Goal: Task Accomplishment & Management: Use online tool/utility

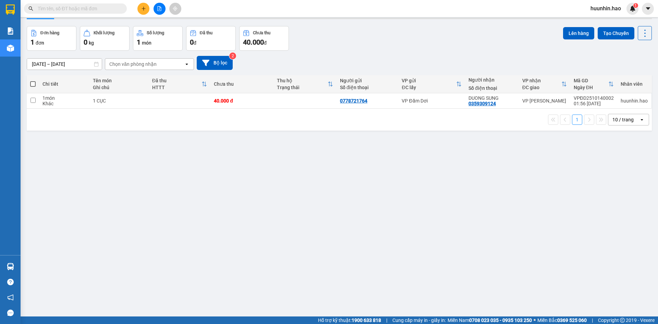
scroll to position [32, 0]
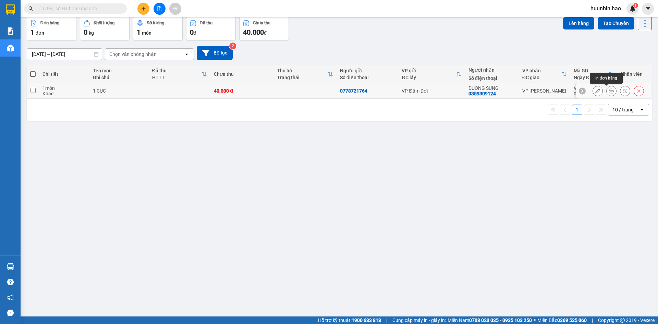
click at [609, 93] on icon at bounding box center [611, 90] width 5 height 5
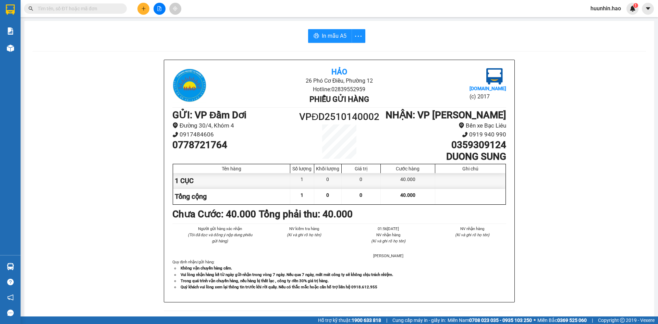
drag, startPoint x: 325, startPoint y: 29, endPoint x: 328, endPoint y: 28, distance: 3.5
click at [327, 28] on div "In mẫu A5 Hảo 26 Phó Cơ Điều, Phường 12 Hotline: 02839552959 Phiếu gửi hàng [DO…" at bounding box center [339, 291] width 630 height 541
click at [327, 37] on span "In mẫu A5" at bounding box center [334, 36] width 25 height 9
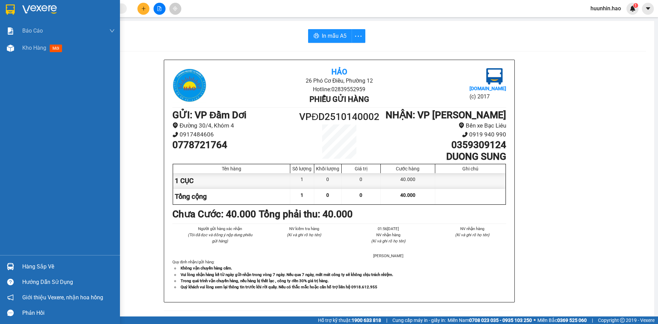
drag, startPoint x: 41, startPoint y: 46, endPoint x: 36, endPoint y: 63, distance: 18.2
click at [41, 47] on span "Kho hàng" at bounding box center [34, 48] width 24 height 7
click at [40, 47] on span "Kho hàng" at bounding box center [34, 48] width 24 height 7
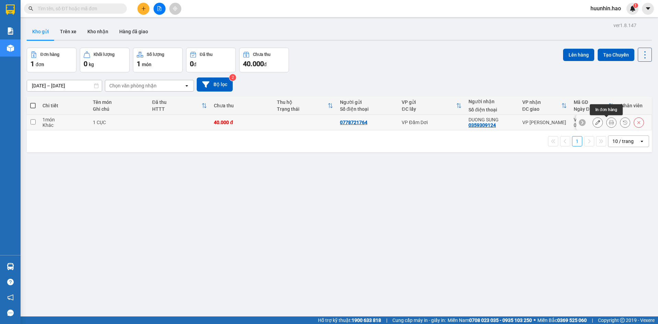
click at [609, 123] on icon at bounding box center [611, 122] width 5 height 5
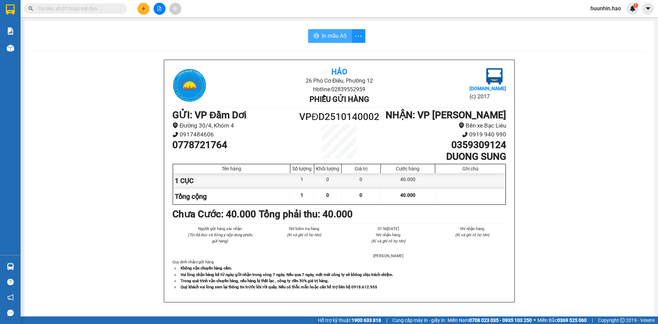
click at [331, 32] on span "In mẫu A5" at bounding box center [334, 36] width 25 height 9
click at [178, 51] on div "In mẫu A5 Hảo 26 Phó Cơ Điều, Phường 12 Hotline: 02839552959 Phiếu gửi hàng [DO…" at bounding box center [339, 291] width 630 height 541
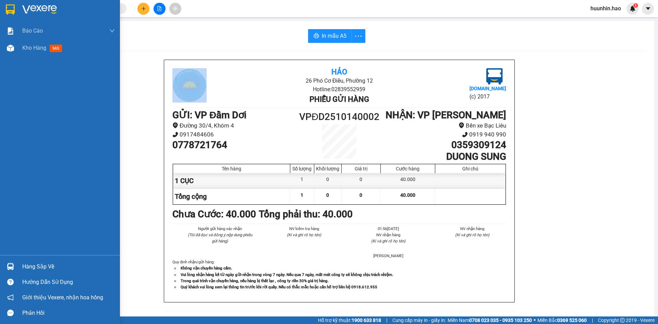
click at [46, 46] on span "Kho hàng" at bounding box center [34, 48] width 24 height 7
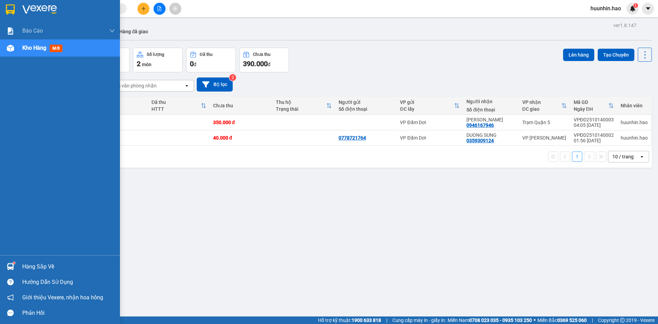
click at [53, 47] on span "mới" at bounding box center [56, 49] width 13 height 8
drag, startPoint x: 53, startPoint y: 47, endPoint x: 208, endPoint y: 52, distance: 154.7
click at [55, 47] on span "mới" at bounding box center [56, 49] width 13 height 8
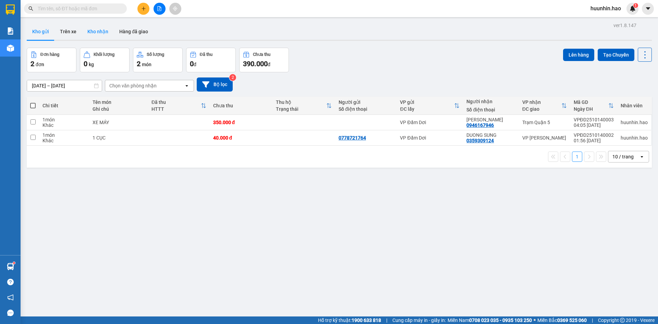
click at [87, 27] on button "Kho nhận" at bounding box center [98, 31] width 32 height 16
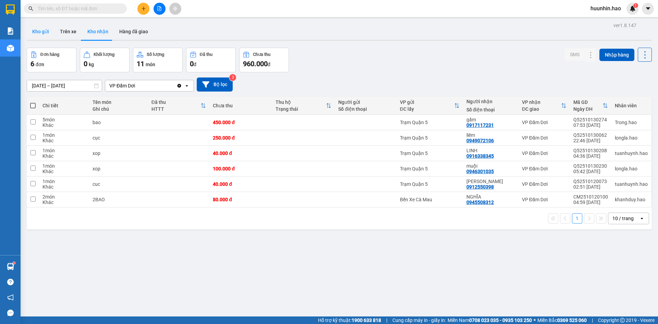
click at [40, 31] on button "Kho gửi" at bounding box center [41, 31] width 28 height 16
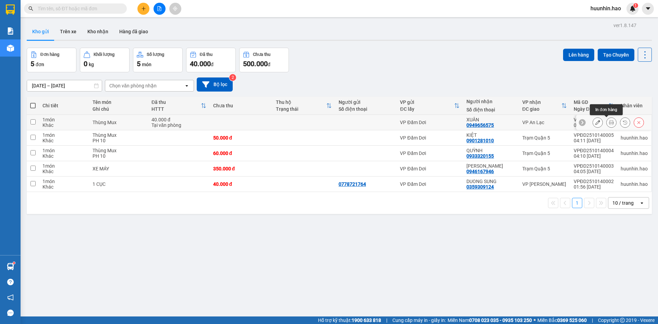
click at [609, 124] on icon at bounding box center [611, 122] width 5 height 5
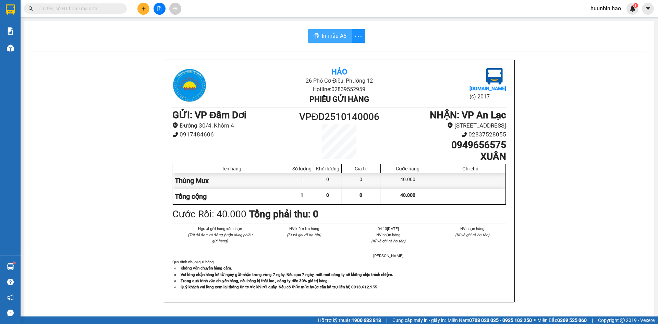
click at [333, 38] on span "In mẫu A5" at bounding box center [334, 36] width 25 height 9
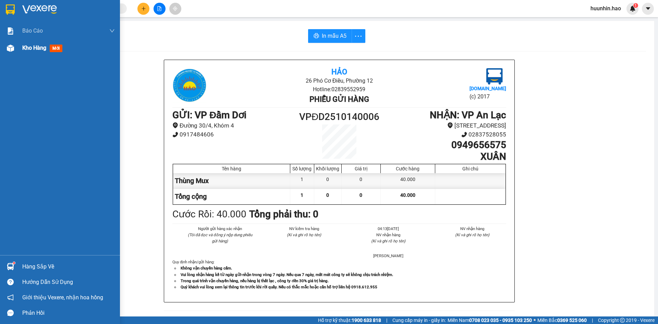
click at [42, 50] on span "Kho hàng" at bounding box center [34, 48] width 24 height 7
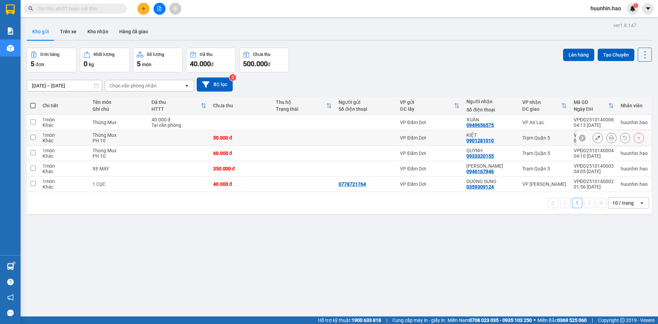
click at [33, 137] on input "checkbox" at bounding box center [33, 137] width 5 height 5
checkbox input "true"
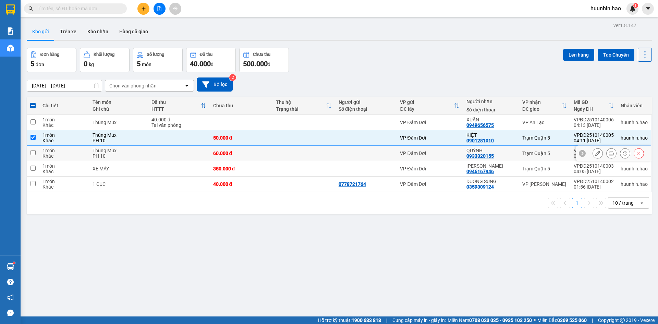
click at [32, 153] on input "checkbox" at bounding box center [33, 152] width 5 height 5
checkbox input "true"
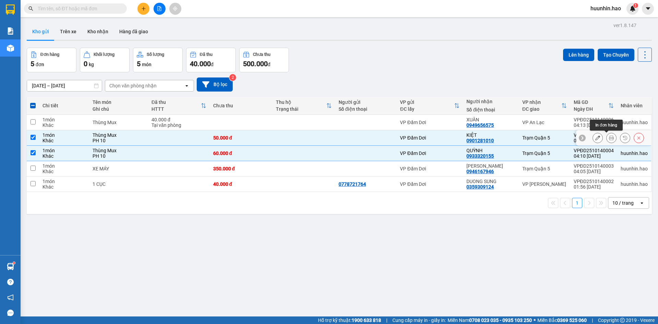
click at [609, 137] on icon at bounding box center [611, 137] width 5 height 5
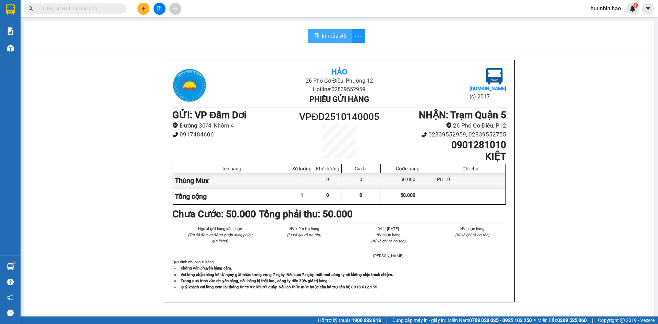
click at [331, 32] on span "In mẫu A5" at bounding box center [334, 36] width 25 height 9
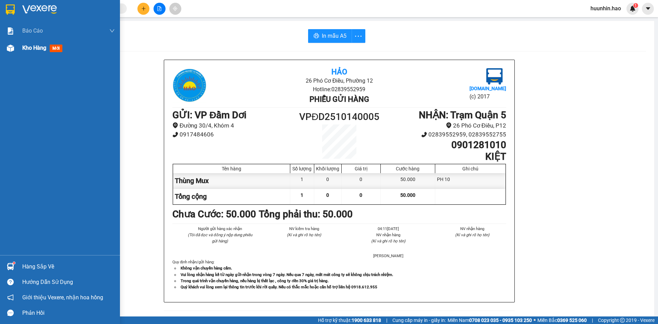
click at [30, 44] on div "Kho hàng mới" at bounding box center [43, 48] width 43 height 9
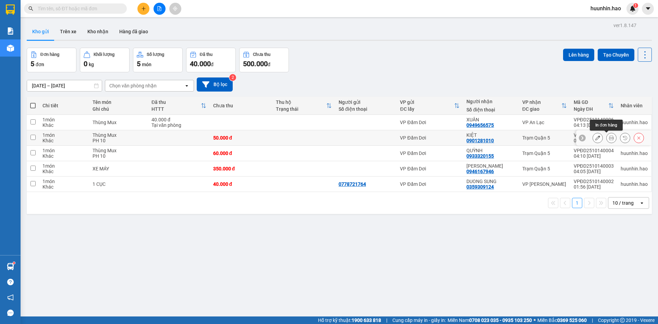
click at [609, 138] on icon at bounding box center [611, 137] width 5 height 5
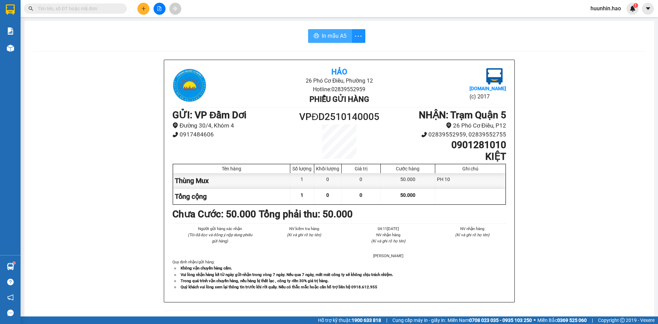
click at [335, 37] on span "In mẫu A5" at bounding box center [334, 36] width 25 height 9
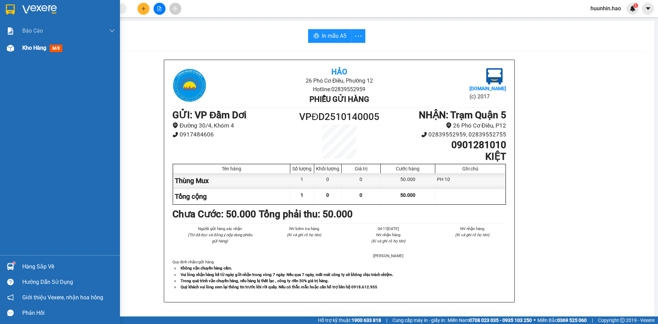
click at [17, 51] on div "Kho hàng mới" at bounding box center [60, 47] width 120 height 17
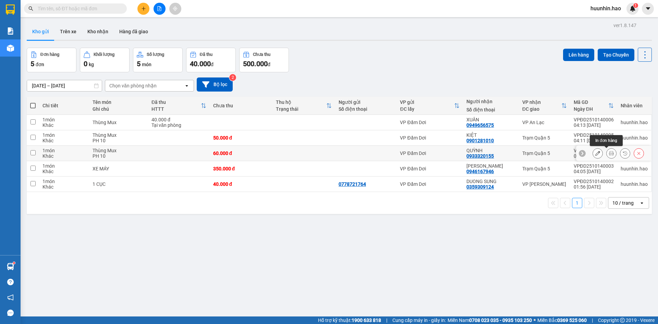
click at [609, 155] on icon at bounding box center [611, 153] width 5 height 5
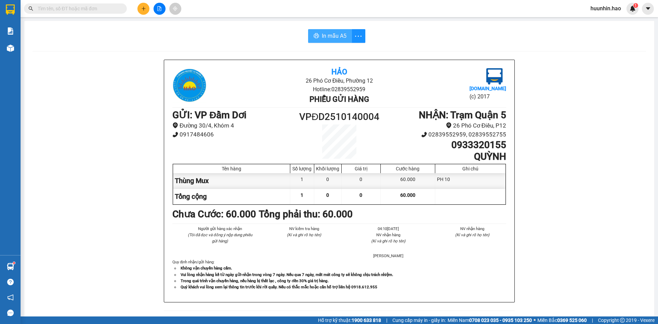
click at [328, 39] on span "In mẫu A5" at bounding box center [334, 36] width 25 height 9
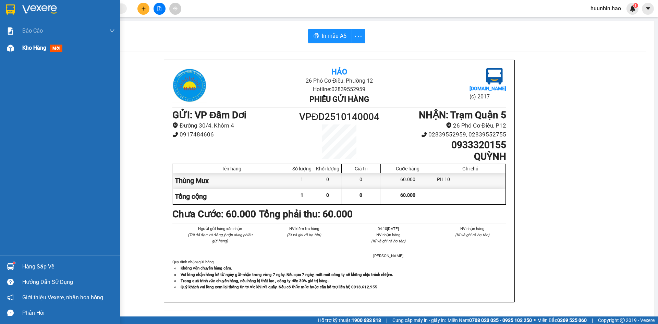
click at [23, 48] on span "Kho hàng" at bounding box center [34, 48] width 24 height 7
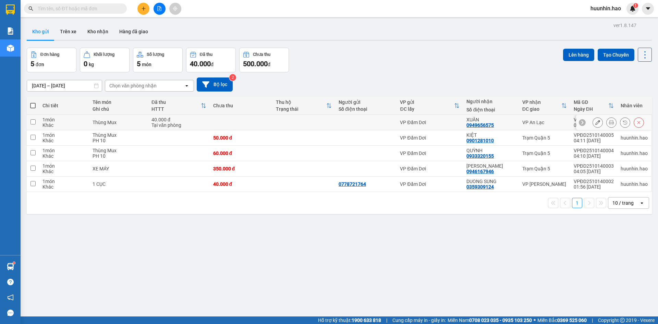
click at [33, 123] on input "checkbox" at bounding box center [33, 121] width 5 height 5
checkbox input "true"
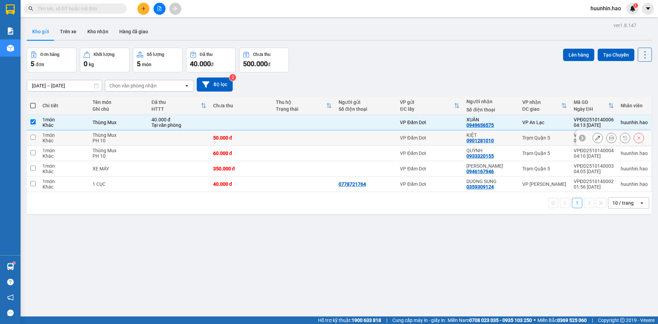
click at [31, 136] on input "checkbox" at bounding box center [33, 137] width 5 height 5
checkbox input "true"
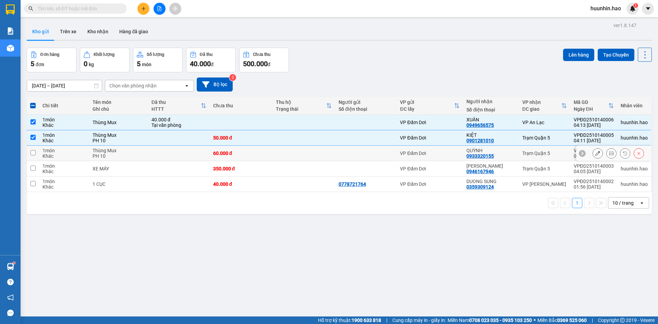
click at [31, 152] on input "checkbox" at bounding box center [33, 152] width 5 height 5
checkbox input "true"
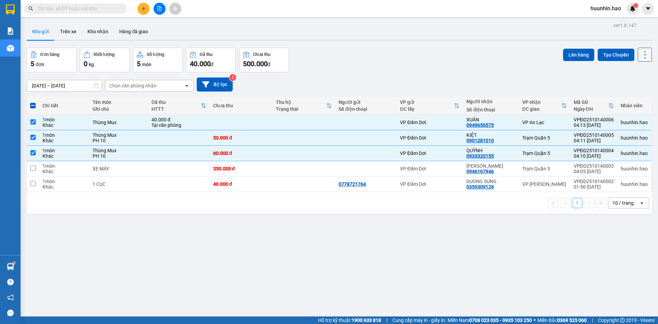
click at [640, 56] on icon at bounding box center [645, 55] width 10 height 10
click at [526, 76] on div "[DATE] – [DATE] Press the down arrow key to interact with the calendar and sele…" at bounding box center [339, 84] width 625 height 24
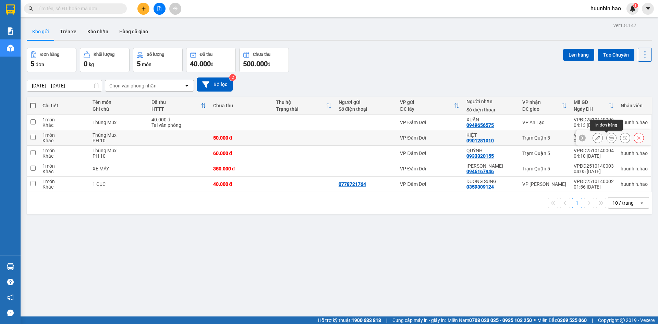
click at [609, 138] on icon at bounding box center [611, 137] width 5 height 5
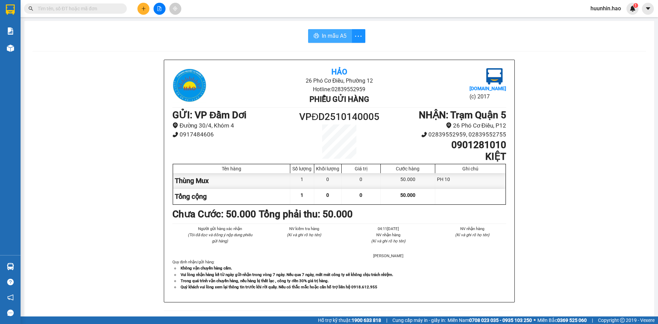
click at [337, 34] on span "In mẫu A5" at bounding box center [334, 36] width 25 height 9
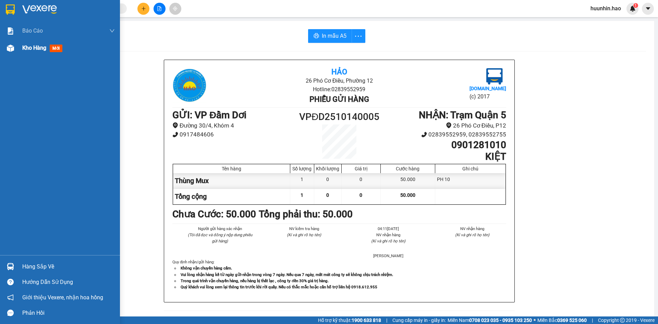
click at [46, 53] on div "Kho hàng mới" at bounding box center [68, 47] width 93 height 17
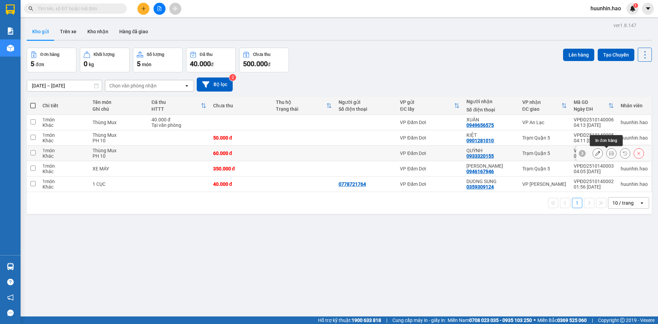
click at [609, 153] on icon at bounding box center [611, 153] width 5 height 5
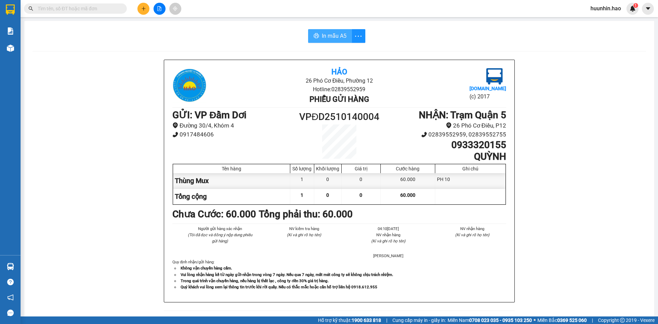
click at [330, 37] on span "In mẫu A5" at bounding box center [334, 36] width 25 height 9
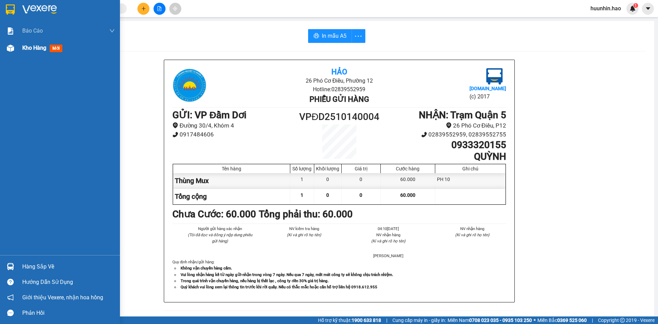
click at [13, 52] on div at bounding box center [10, 48] width 12 height 12
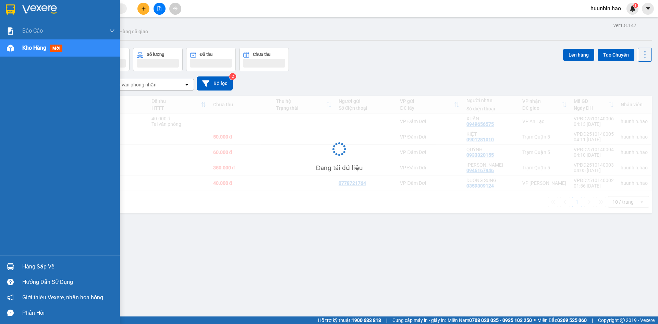
click at [58, 51] on span "mới" at bounding box center [56, 49] width 13 height 8
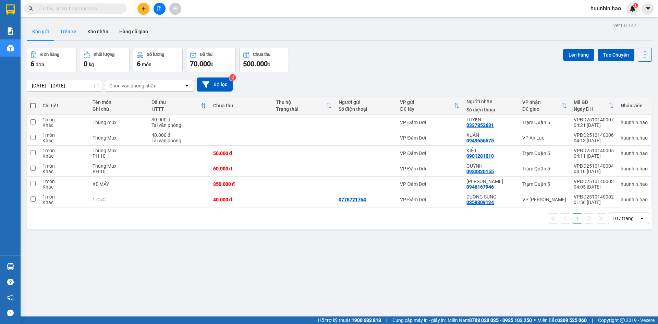
click at [72, 33] on button "Trên xe" at bounding box center [68, 31] width 27 height 16
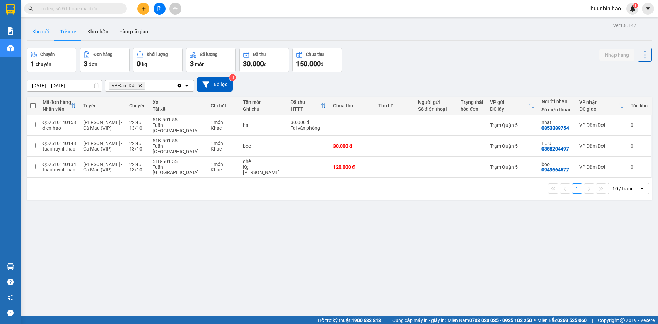
click at [44, 33] on button "Kho gửi" at bounding box center [41, 31] width 28 height 16
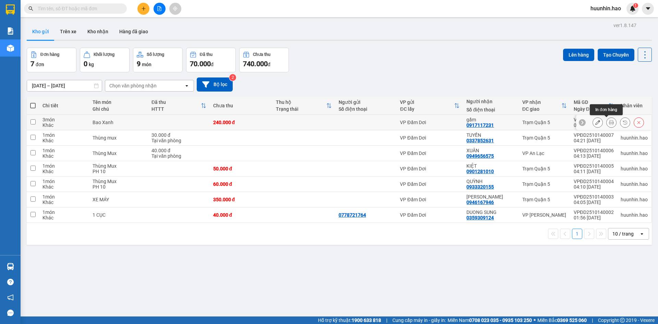
click at [609, 122] on icon at bounding box center [611, 122] width 5 height 5
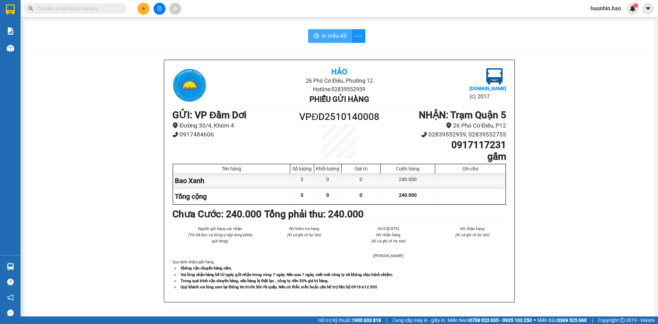
click at [327, 36] on span "In mẫu A5" at bounding box center [334, 36] width 25 height 9
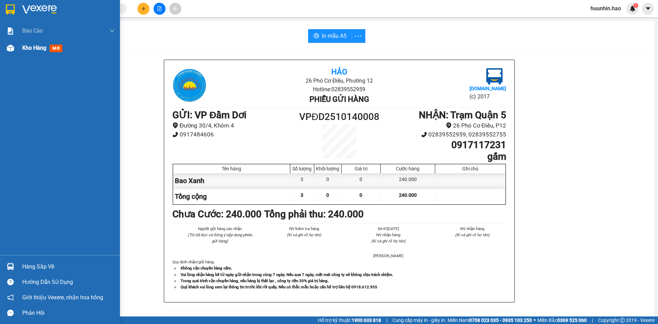
click at [17, 49] on div "Kho hàng mới" at bounding box center [60, 47] width 120 height 17
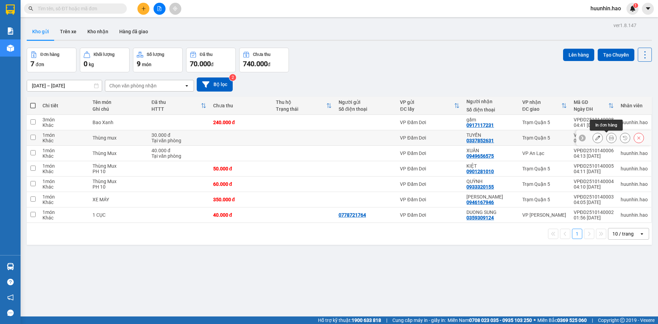
click at [609, 137] on icon at bounding box center [611, 137] width 5 height 5
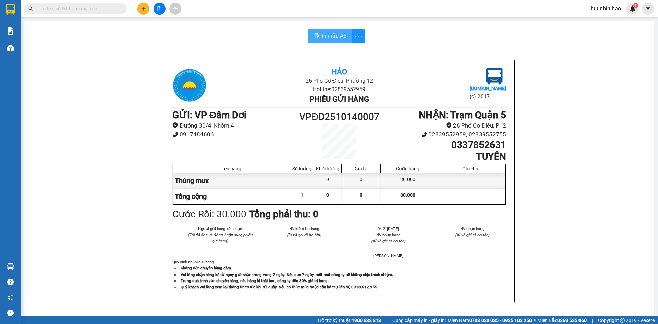
click at [337, 35] on span "In mẫu A5" at bounding box center [334, 36] width 25 height 9
